Goal: Task Accomplishment & Management: Use online tool/utility

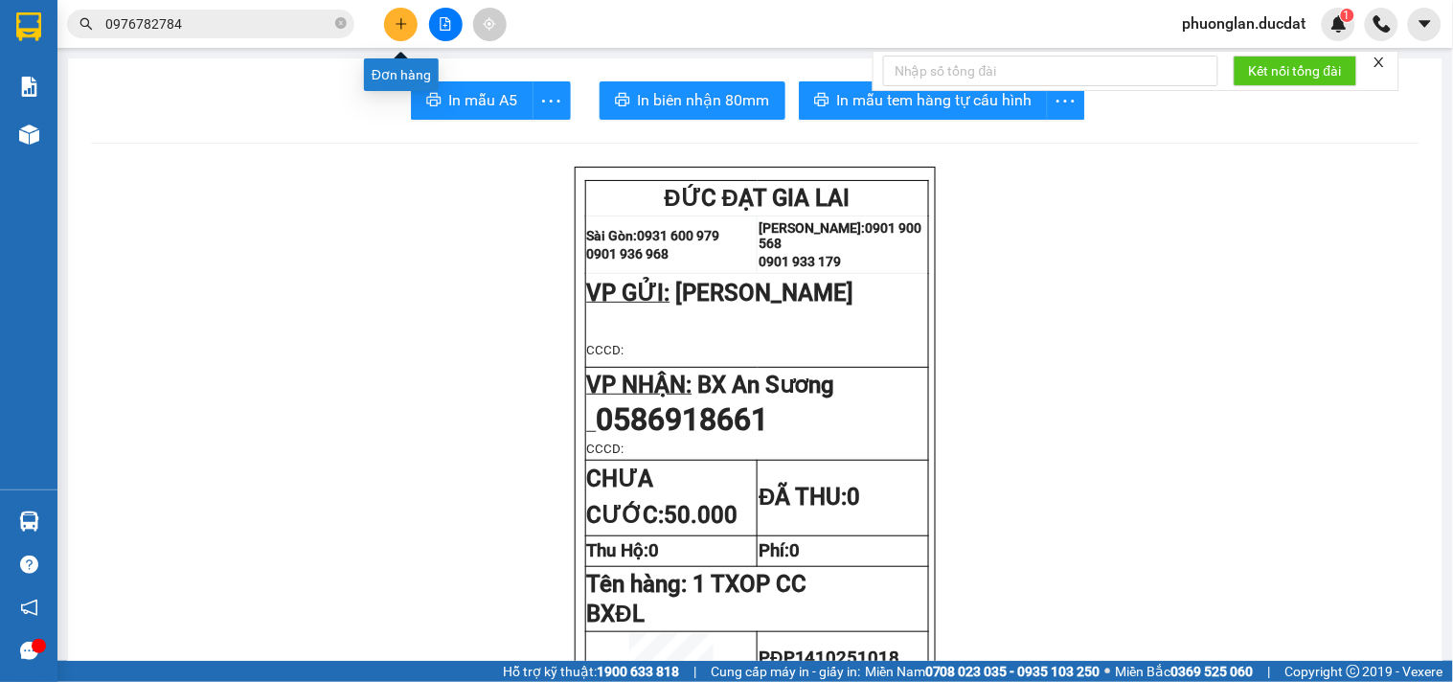
click at [391, 23] on button at bounding box center [401, 25] width 34 height 34
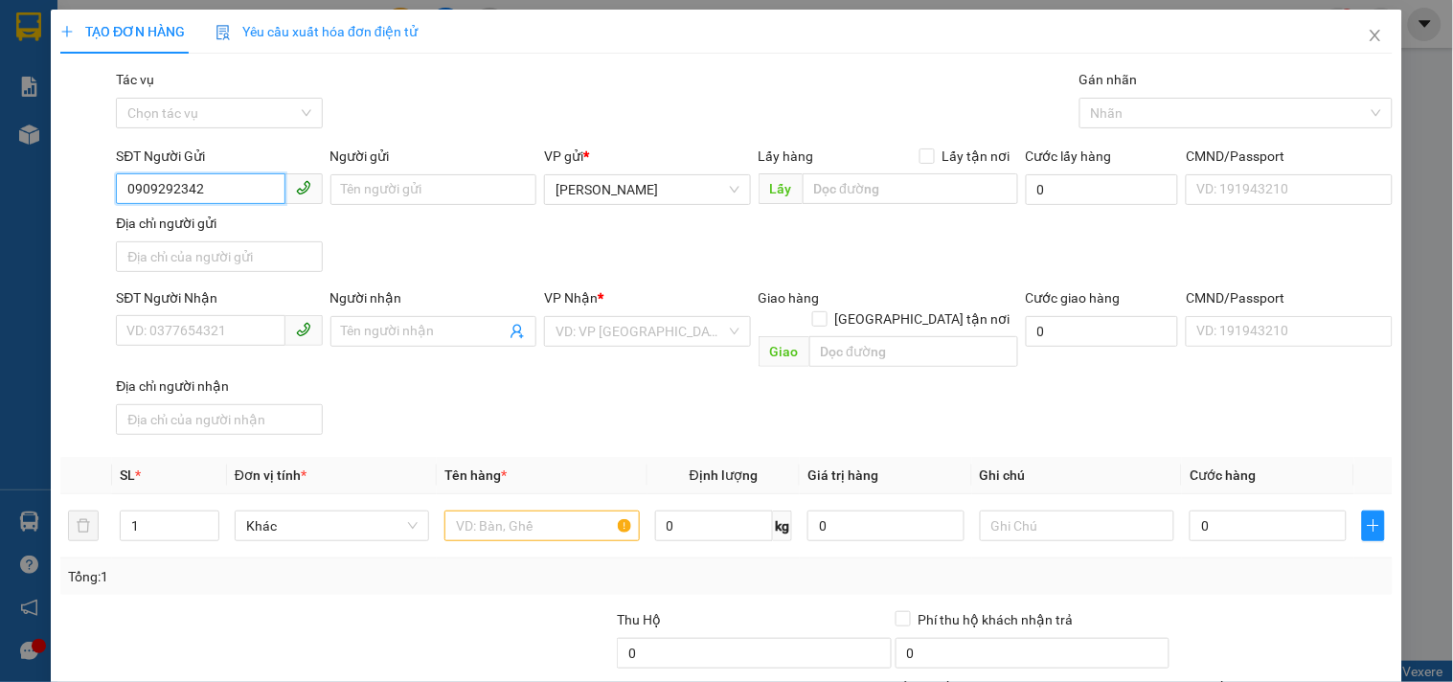
click at [156, 189] on input "0909292342" at bounding box center [200, 188] width 169 height 31
type input "0909292342"
click at [174, 340] on input "SĐT Người Nhận" at bounding box center [200, 330] width 169 height 31
type input "0931606399"
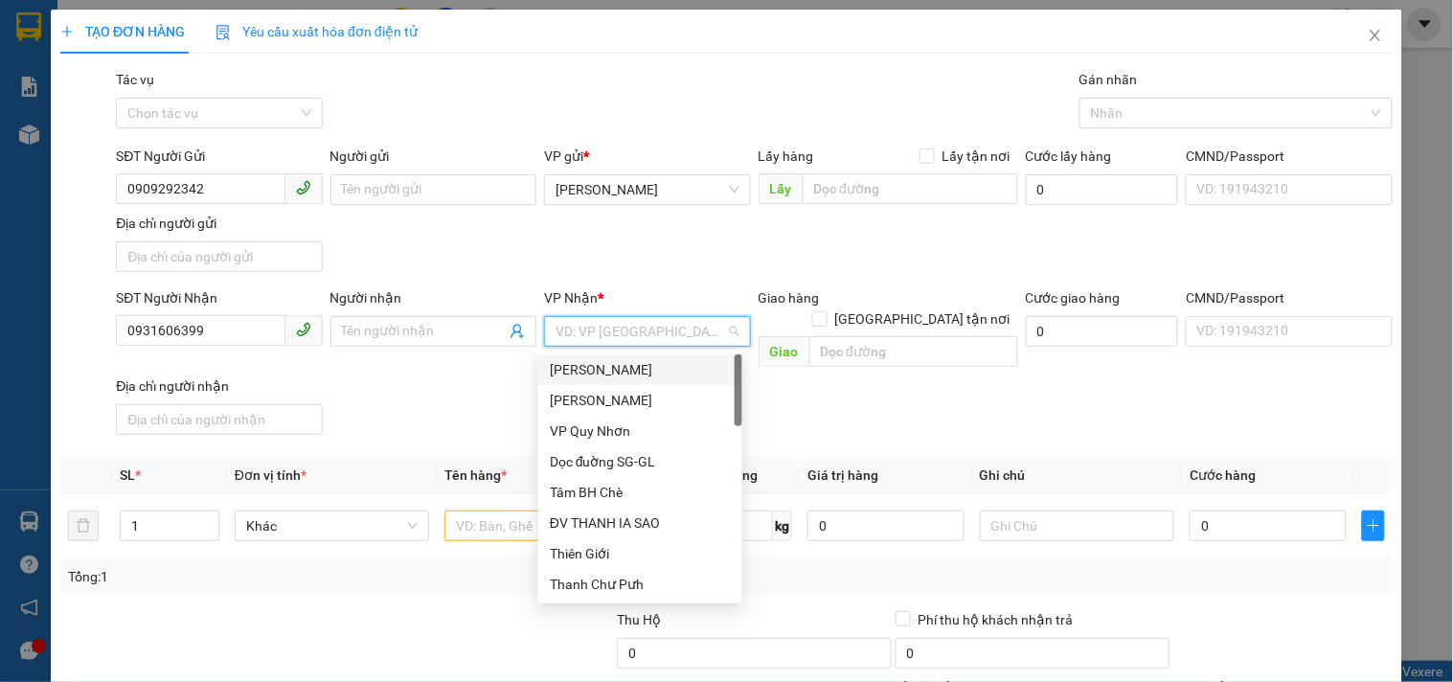
click at [662, 320] on input "search" at bounding box center [641, 331] width 170 height 29
type input "VP"
click at [645, 380] on div "VP Quy Nhơn" at bounding box center [640, 369] width 204 height 31
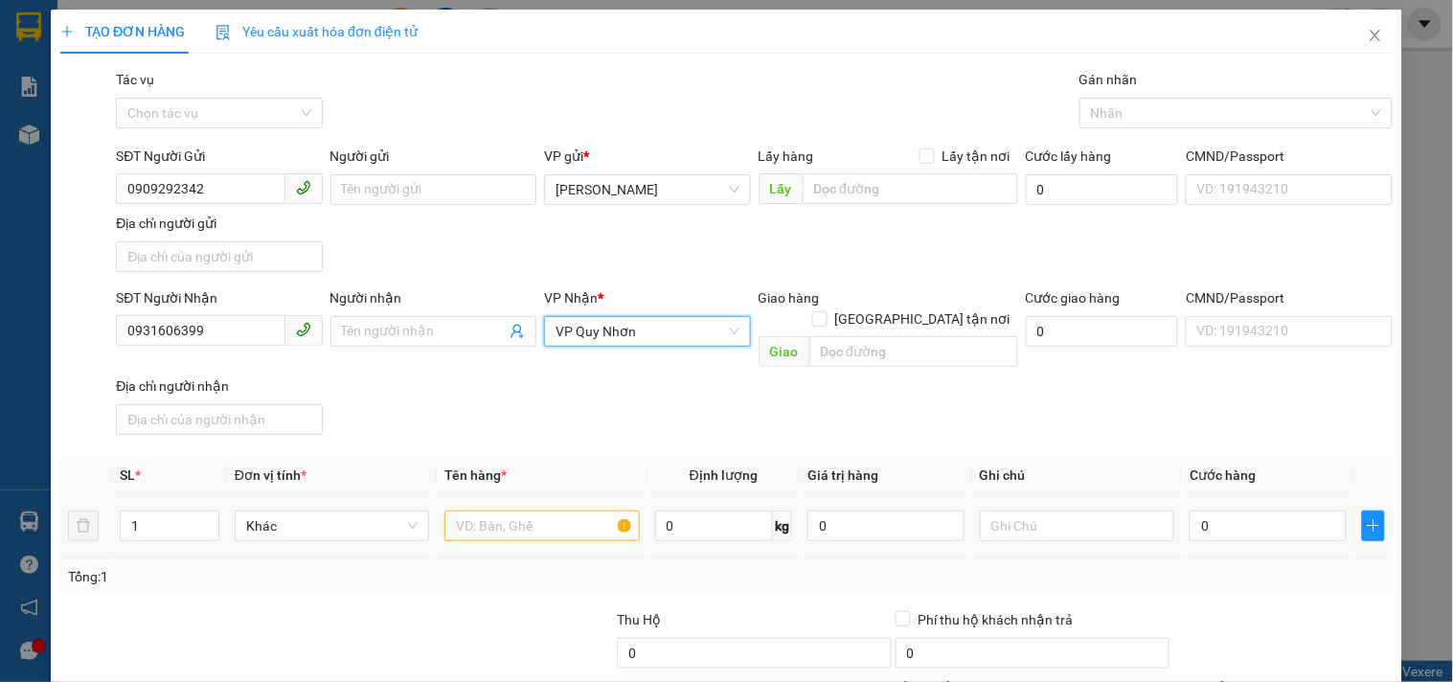
click at [531, 507] on div at bounding box center [541, 526] width 194 height 38
click at [532, 511] on input "text" at bounding box center [541, 525] width 194 height 31
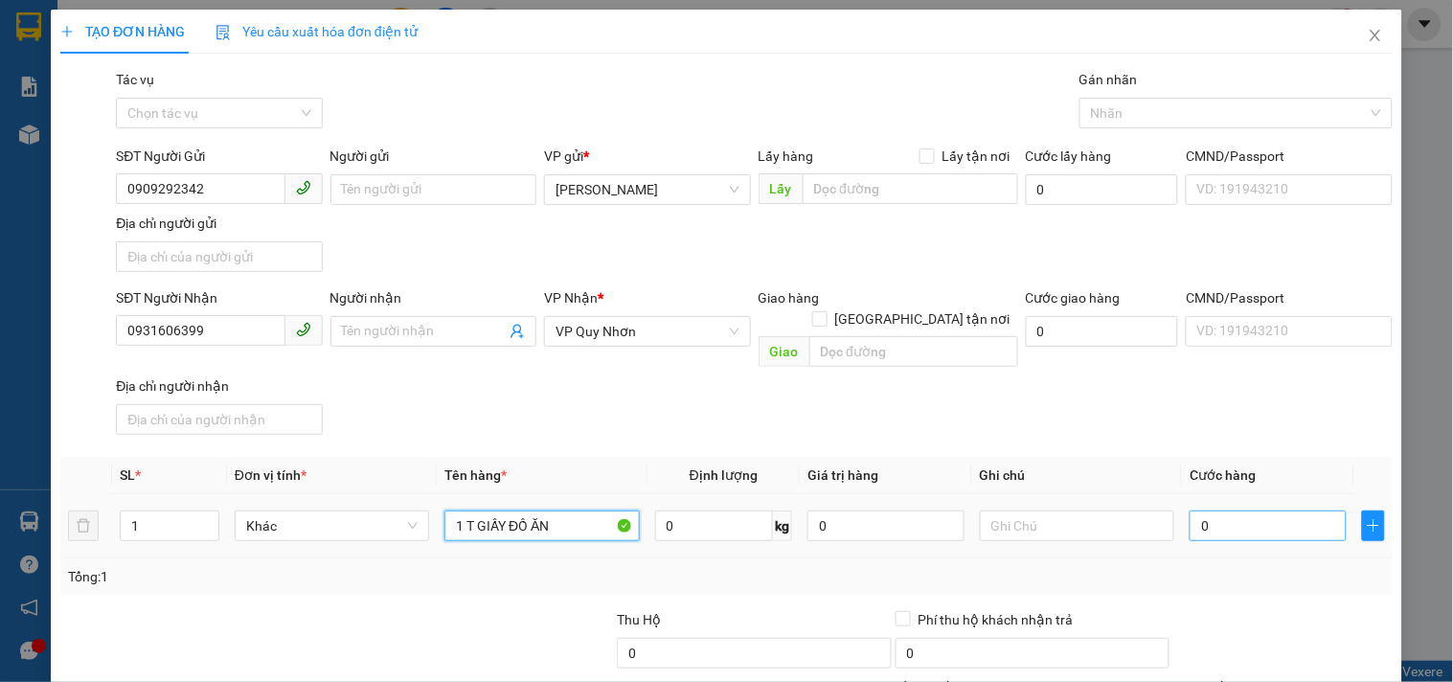
type input "1 T GIẤY ĐỒ ĂN"
click at [1275, 518] on input "0" at bounding box center [1268, 525] width 157 height 31
click at [1190, 510] on input "0" at bounding box center [1268, 525] width 157 height 31
type input "30"
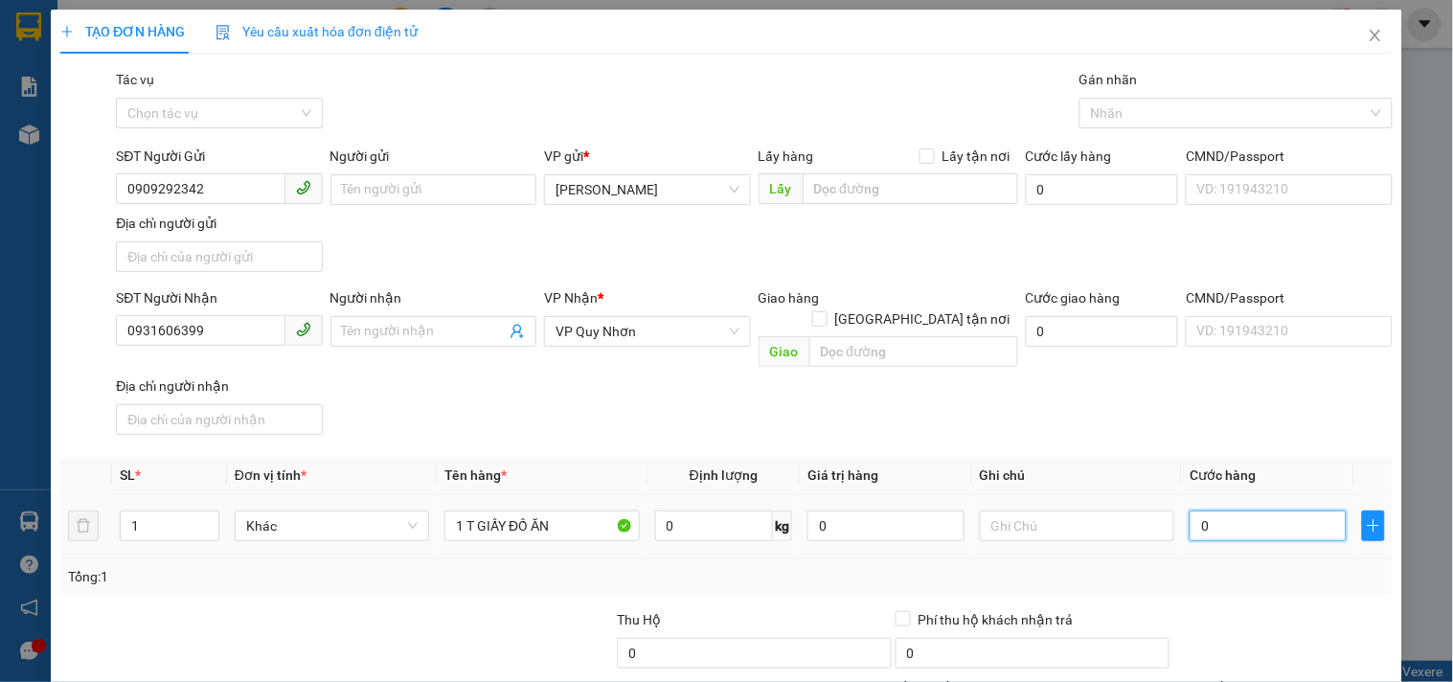
type input "30"
type input "30.000"
click at [1157, 577] on div "Transit Pickup Surcharge Ids Transit Deliver Surcharge Ids Transit Deliver Surc…" at bounding box center [726, 448] width 1332 height 758
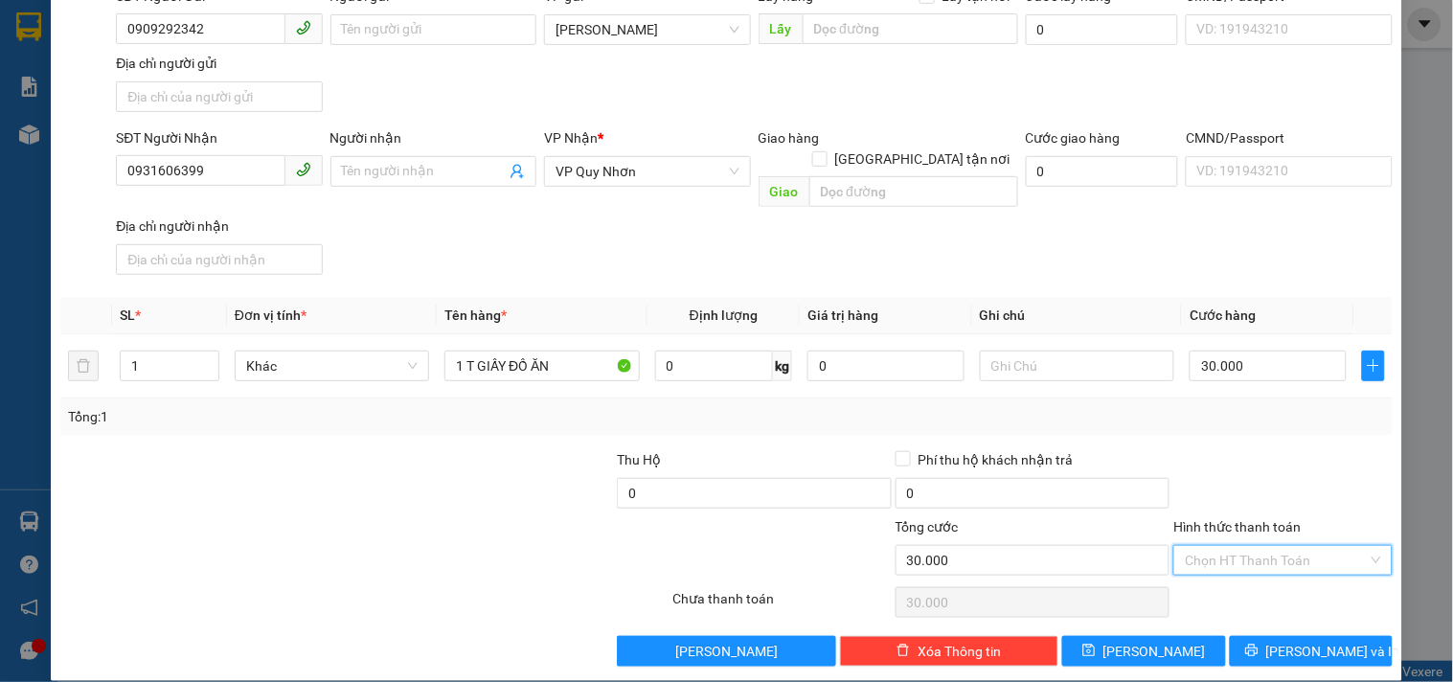
click at [1242, 546] on input "Hình thức thanh toán" at bounding box center [1276, 560] width 182 height 29
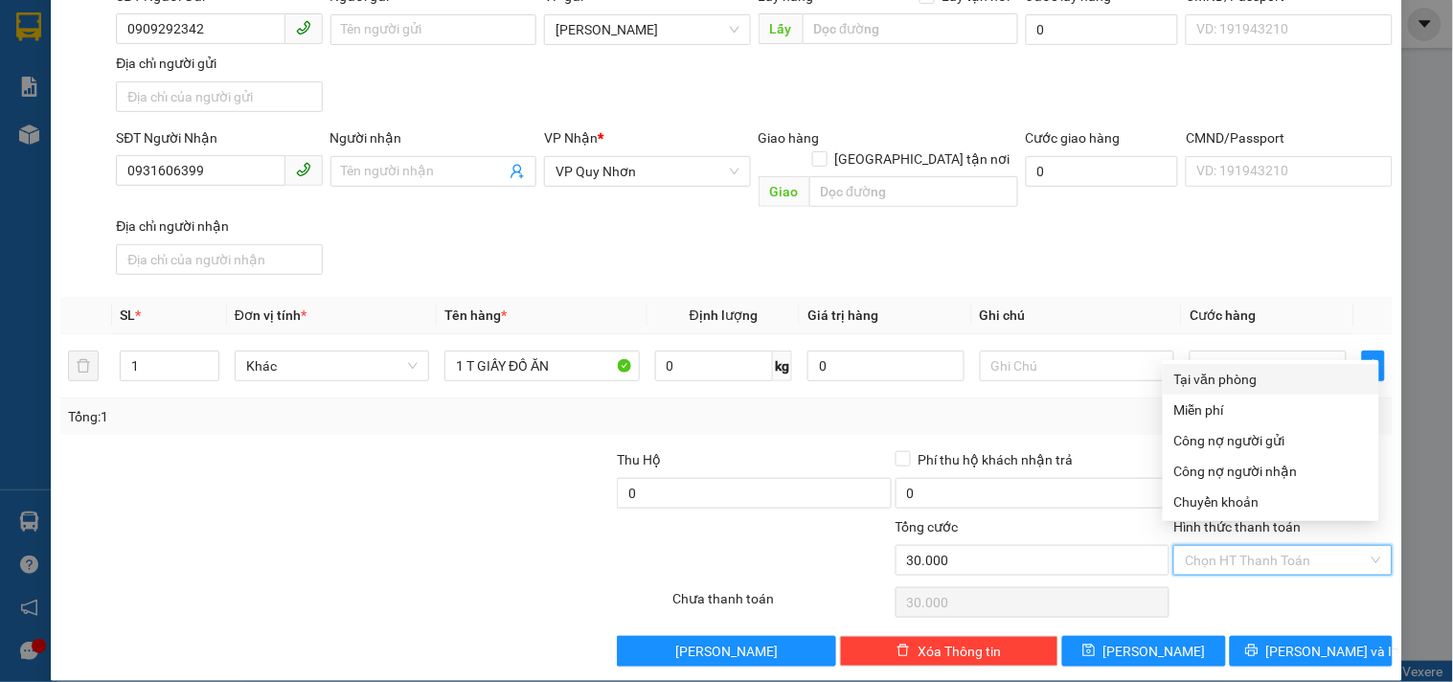
click at [1258, 389] on div "Tại văn phòng" at bounding box center [1271, 379] width 216 height 31
type input "0"
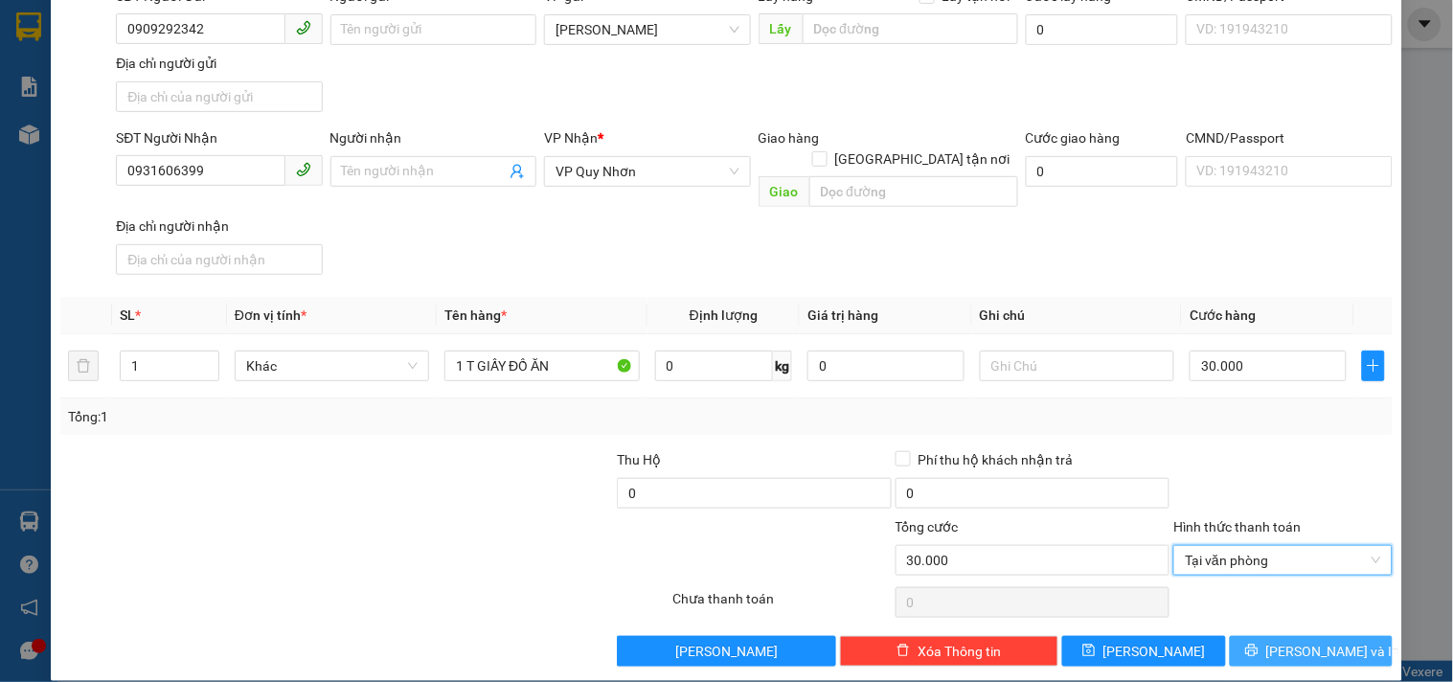
click at [1303, 641] on span "[PERSON_NAME] và In" at bounding box center [1333, 651] width 134 height 21
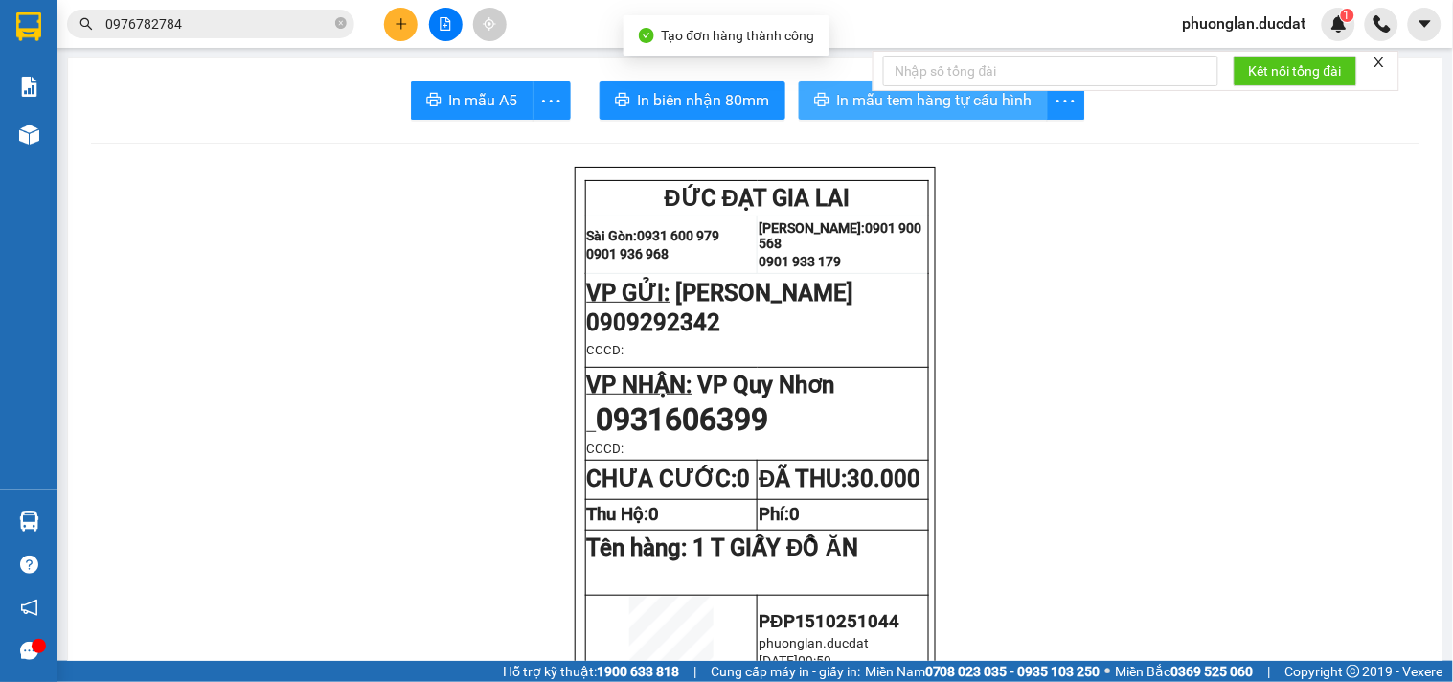
click at [1010, 107] on span "In mẫu tem hàng tự cấu hình" at bounding box center [934, 100] width 195 height 24
